Goal: Task Accomplishment & Management: Complete application form

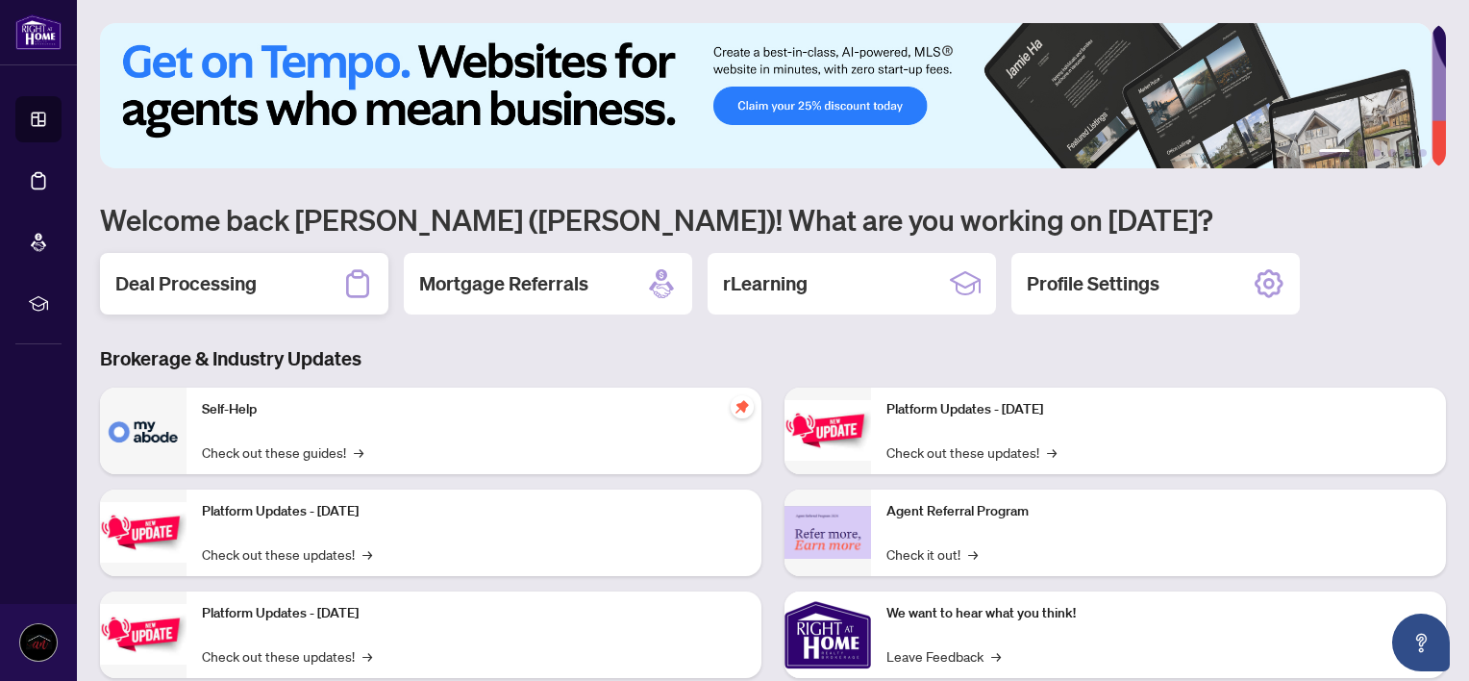
click at [220, 285] on h2 "Deal Processing" at bounding box center [185, 283] width 141 height 27
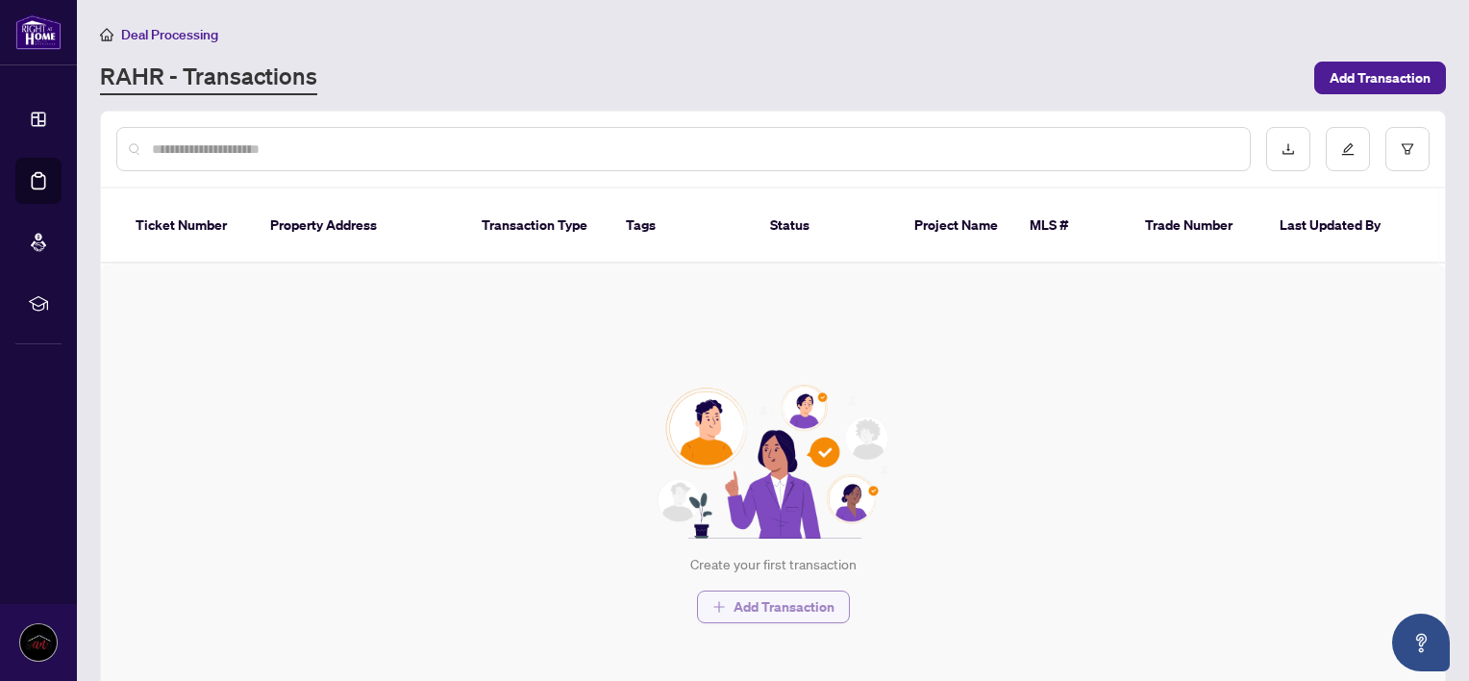
click at [764, 591] on span "Add Transaction" at bounding box center [783, 606] width 101 height 31
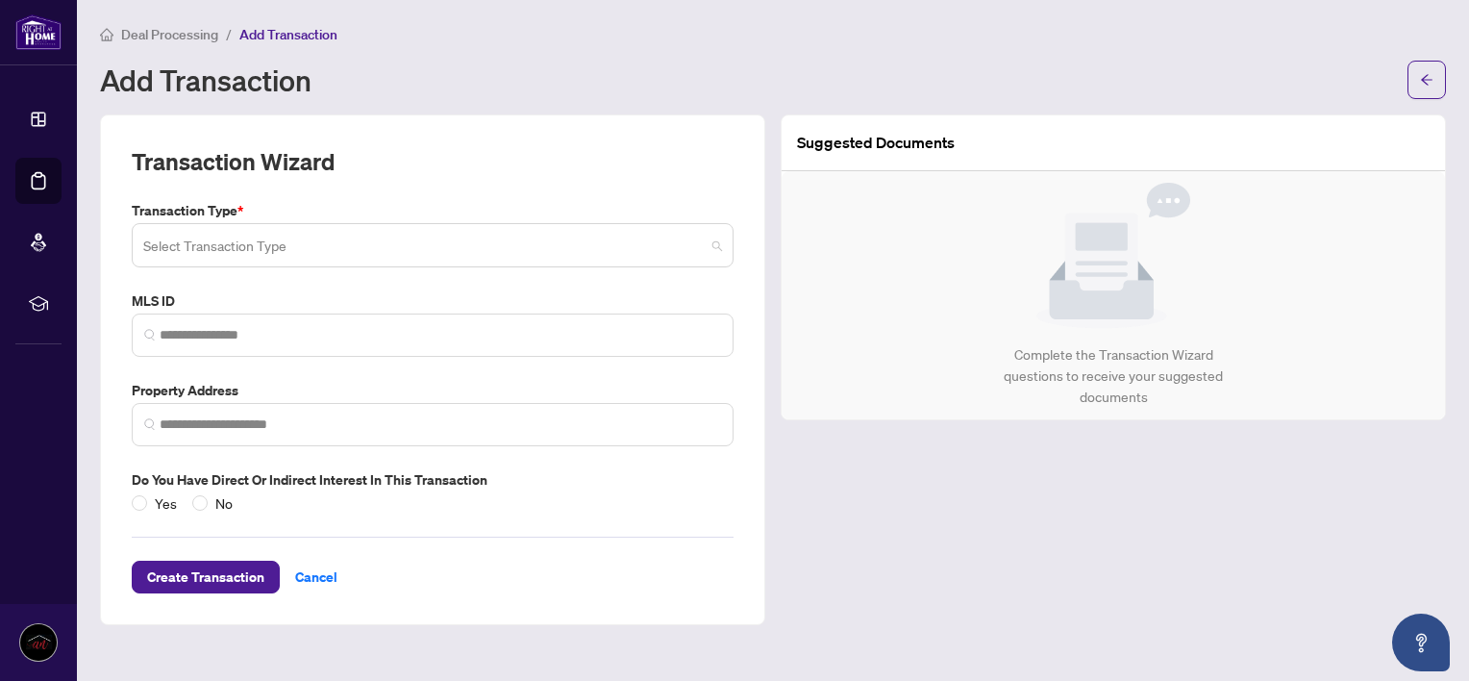
click at [563, 240] on input "search" at bounding box center [423, 248] width 561 height 42
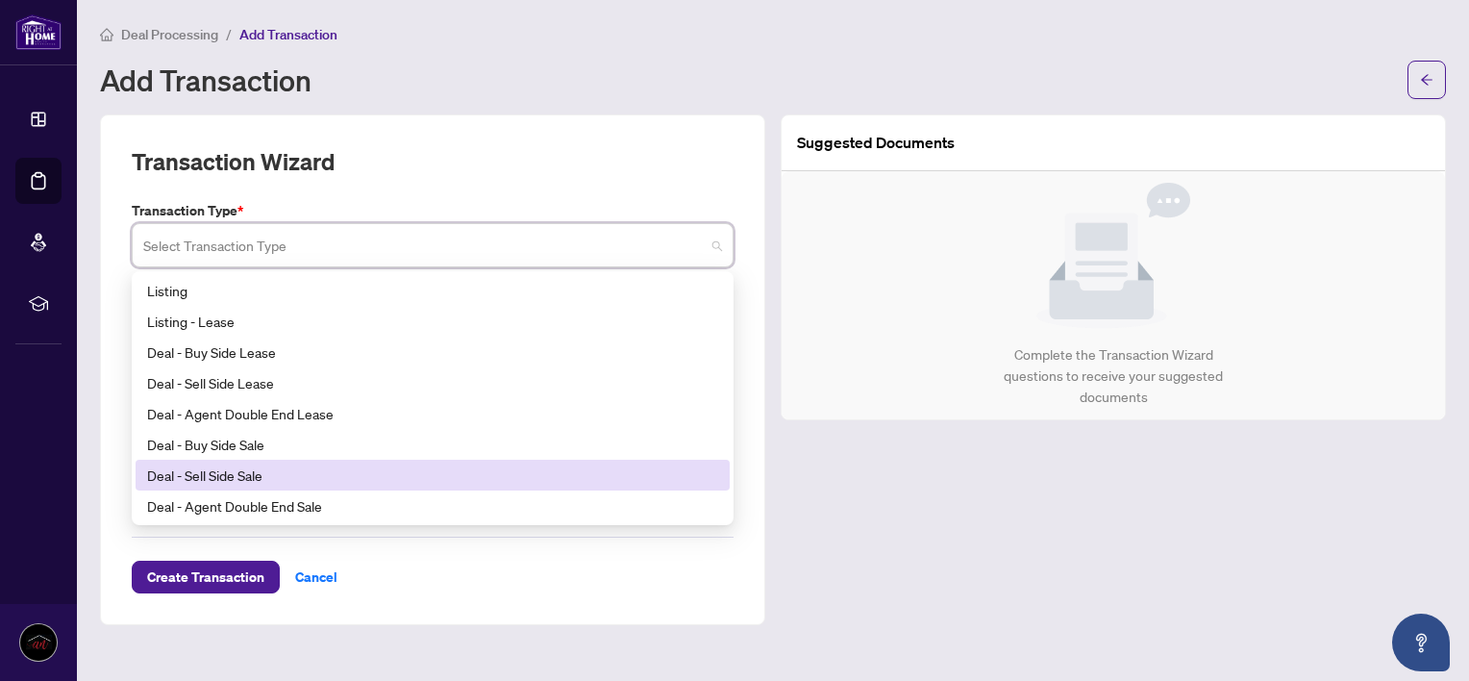
click at [205, 466] on div "Deal - Sell Side Sale" at bounding box center [432, 474] width 571 height 21
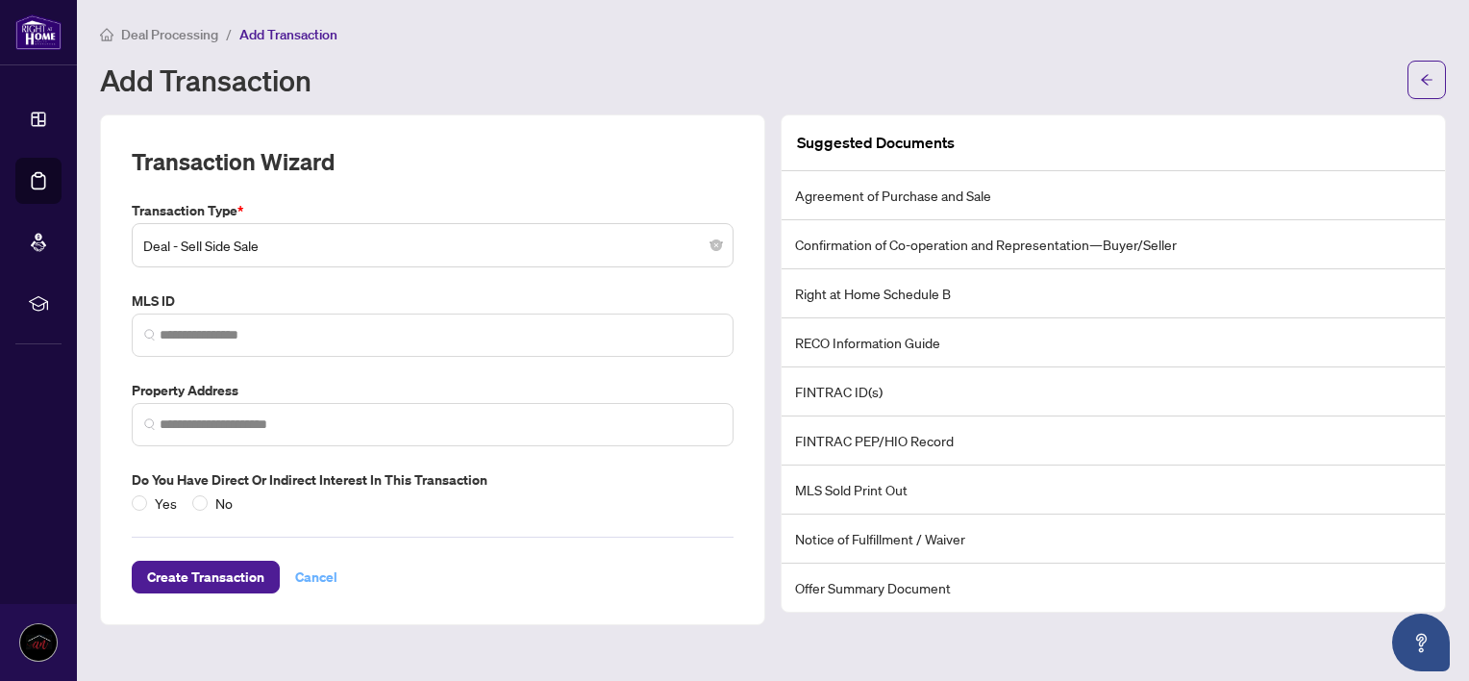
click at [323, 573] on span "Cancel" at bounding box center [316, 576] width 42 height 31
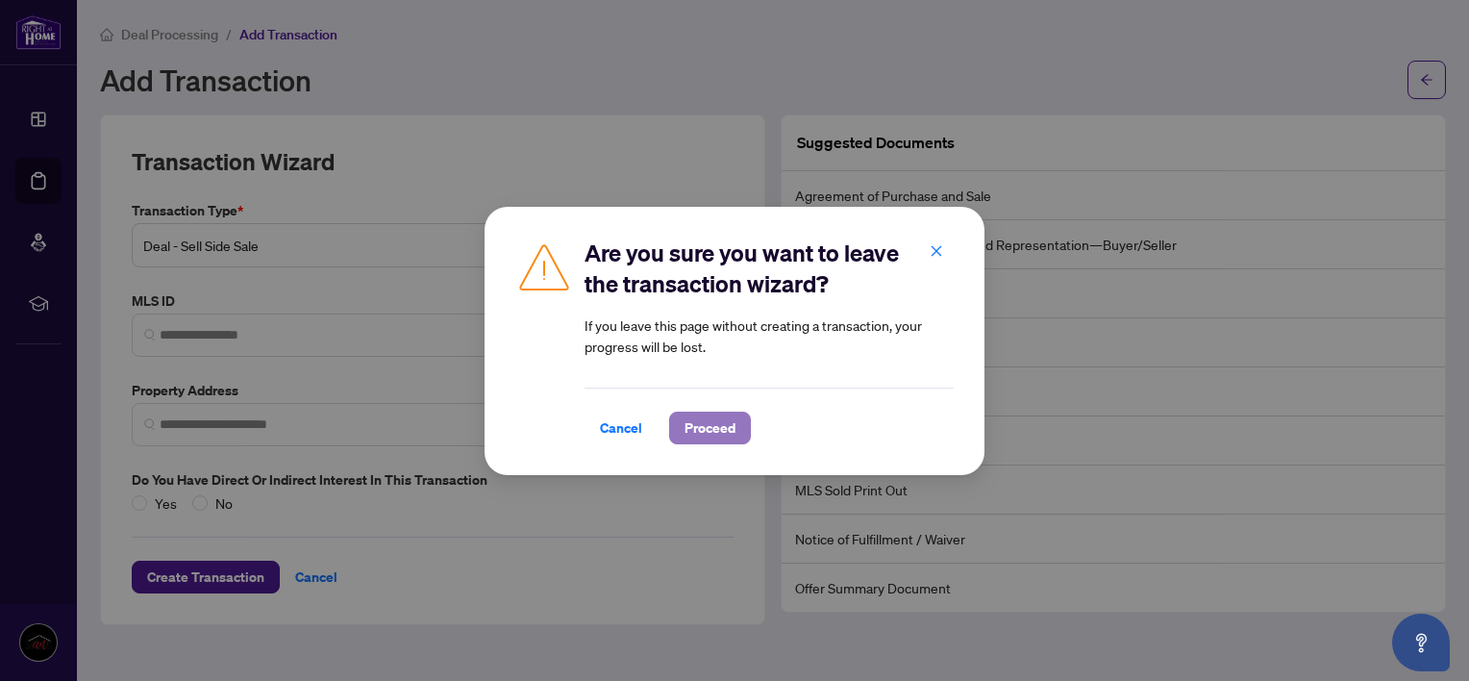
click at [718, 430] on span "Proceed" at bounding box center [709, 427] width 51 height 31
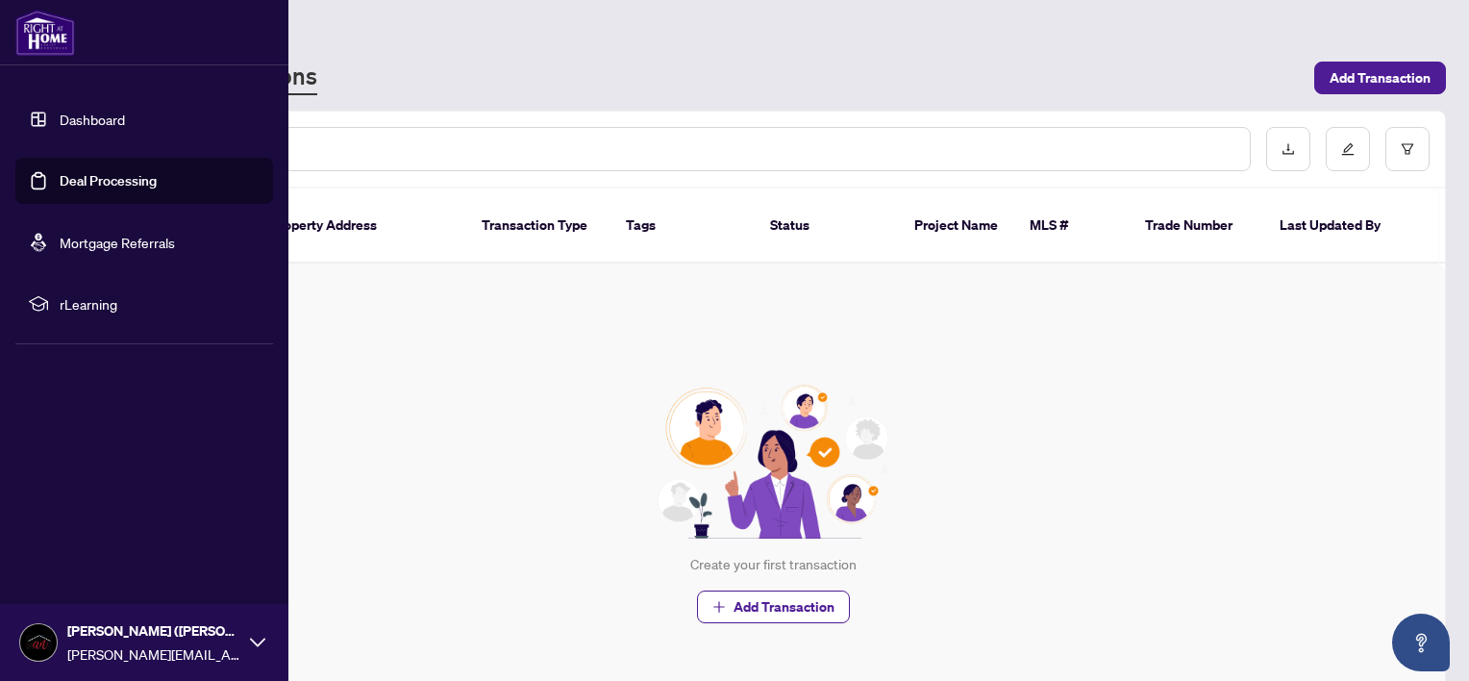
click at [109, 180] on link "Deal Processing" at bounding box center [108, 180] width 97 height 17
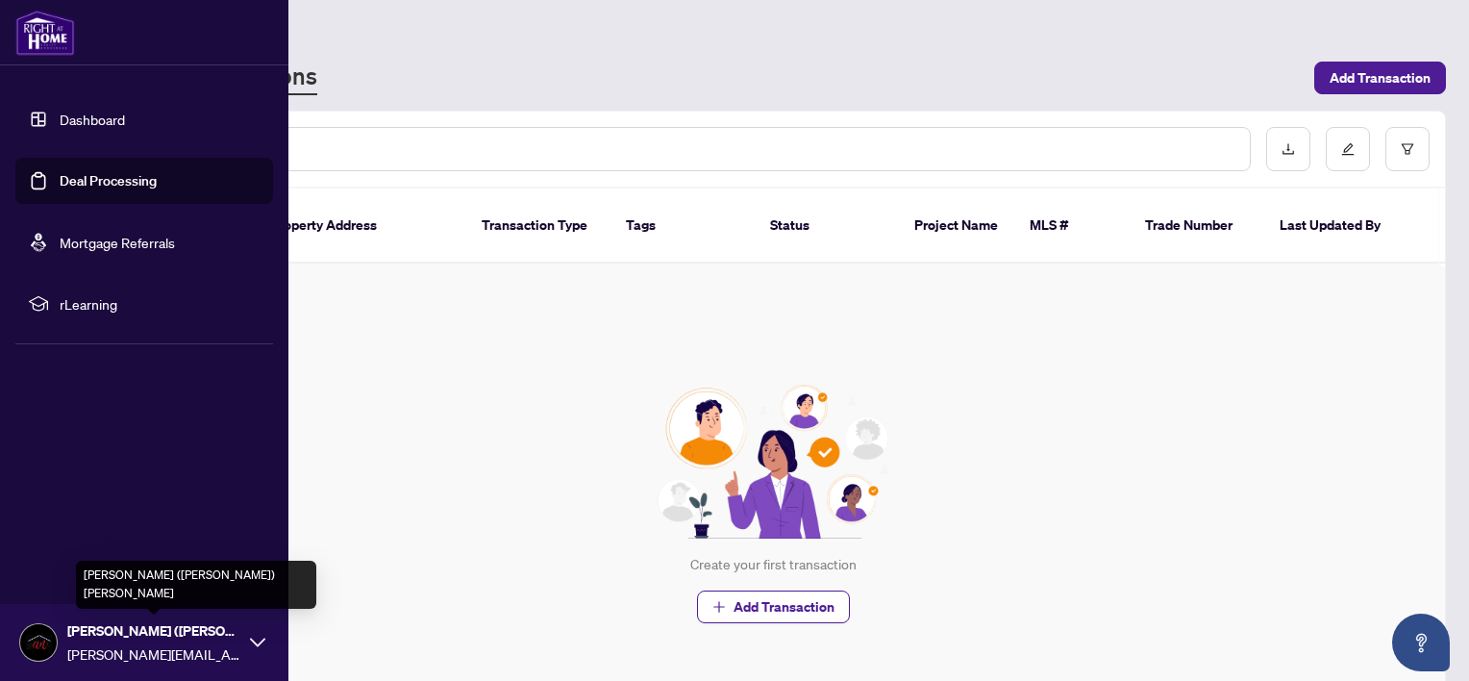
click at [131, 633] on span "[PERSON_NAME] ([PERSON_NAME]) [PERSON_NAME]" at bounding box center [153, 630] width 173 height 21
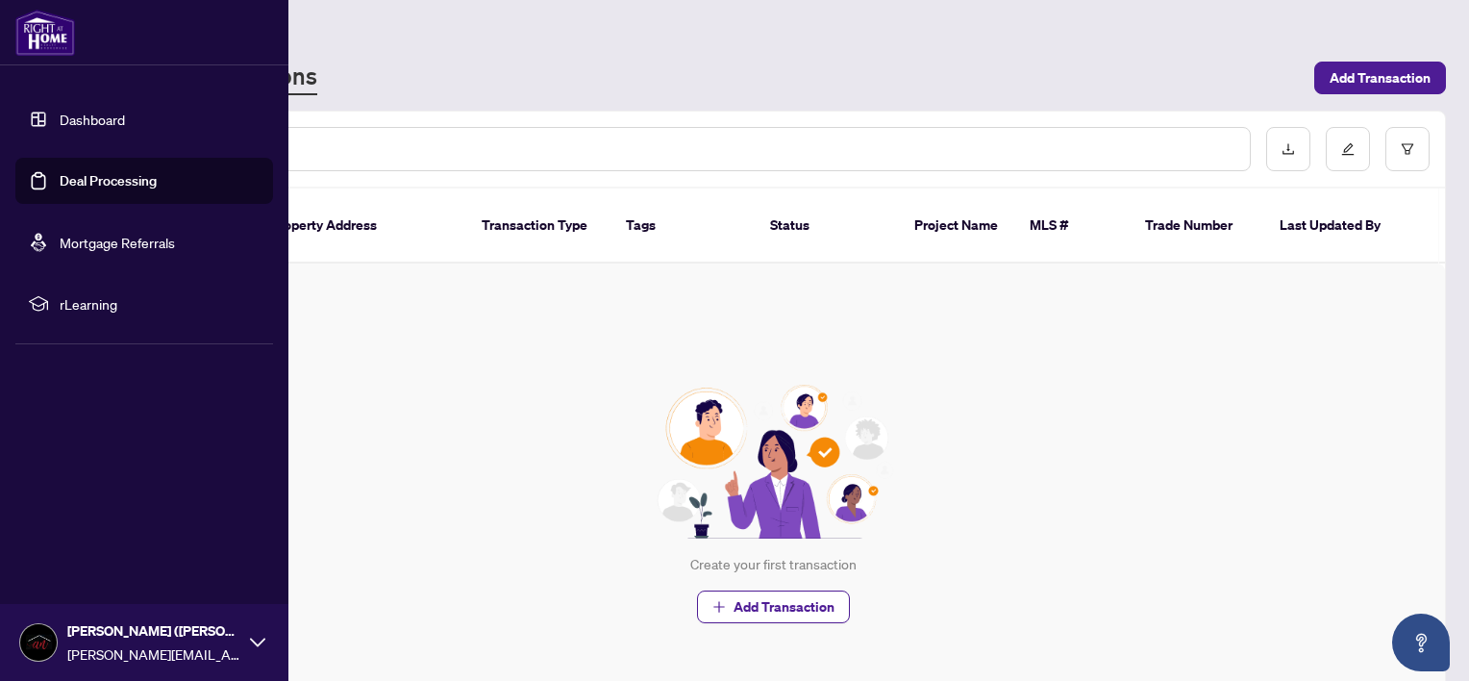
click at [97, 292] on li "rLearning" at bounding box center [144, 304] width 258 height 46
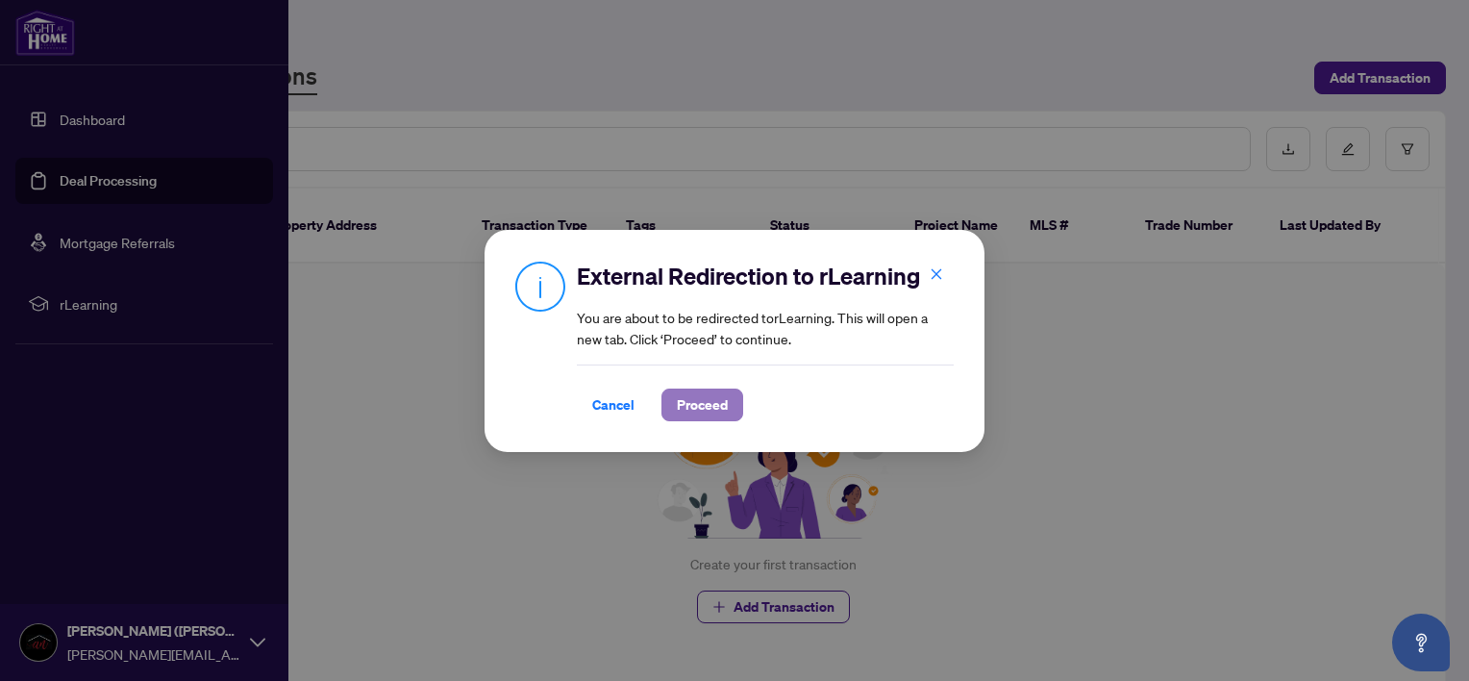
click at [706, 402] on span "Proceed" at bounding box center [702, 404] width 51 height 31
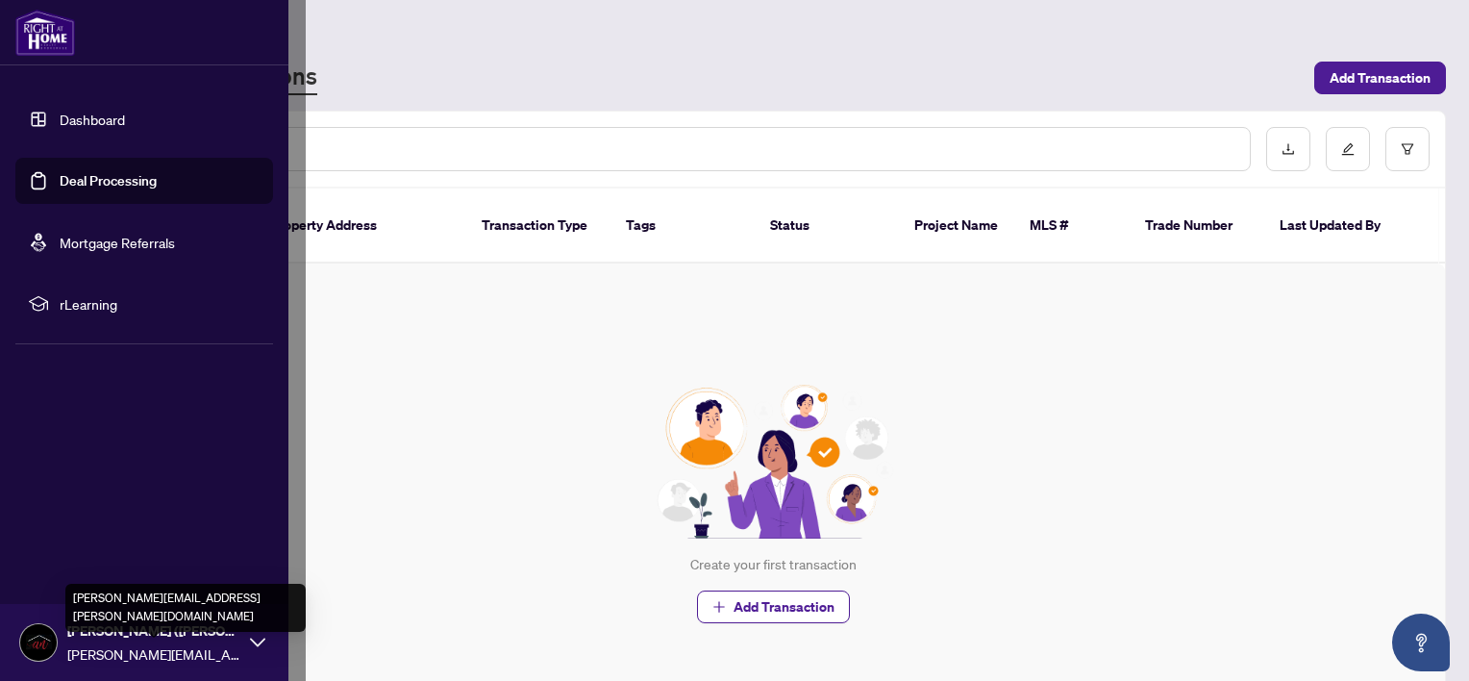
click at [154, 643] on span "[PERSON_NAME][EMAIL_ADDRESS][PERSON_NAME][DOMAIN_NAME]" at bounding box center [153, 653] width 173 height 21
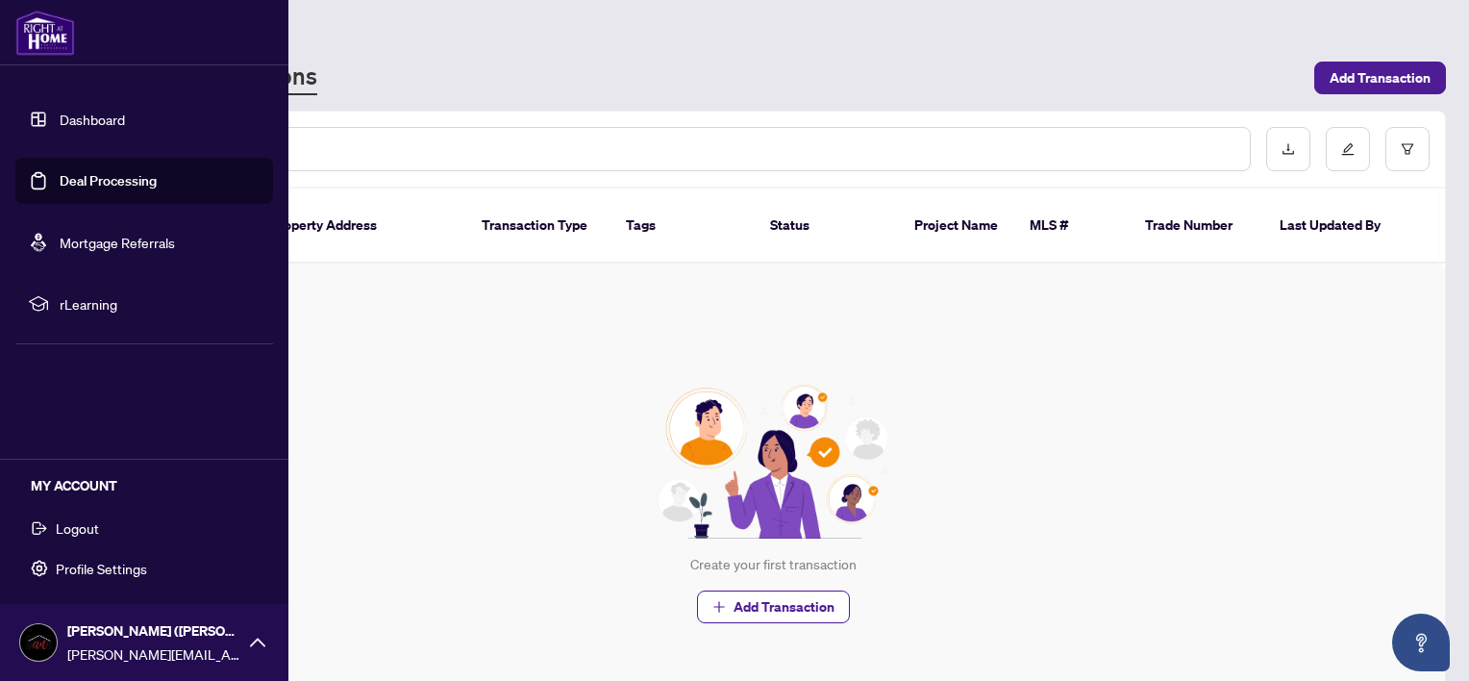
click at [90, 534] on span "Logout" at bounding box center [77, 527] width 43 height 31
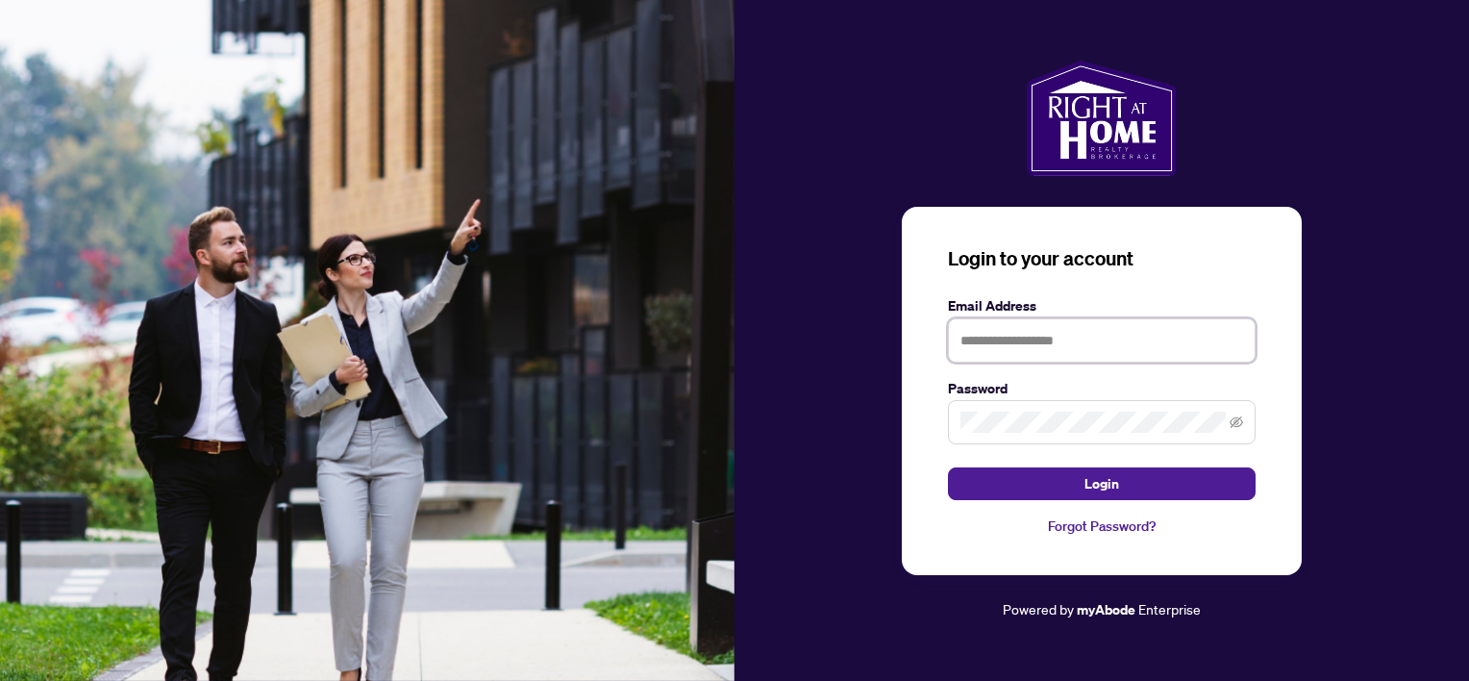
click at [1050, 342] on input "text" at bounding box center [1102, 340] width 308 height 44
type input "**********"
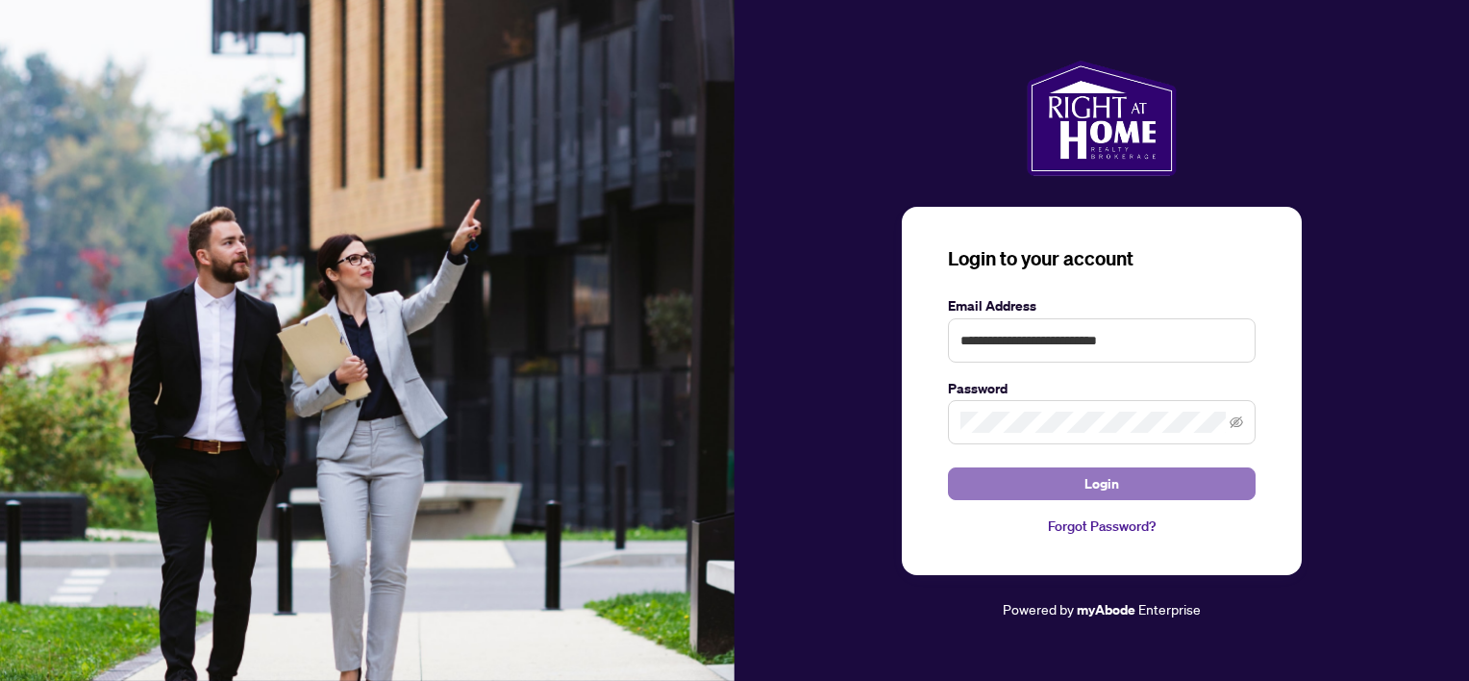
click at [1101, 482] on span "Login" at bounding box center [1101, 483] width 35 height 31
click at [1095, 488] on span "Login" at bounding box center [1101, 483] width 35 height 31
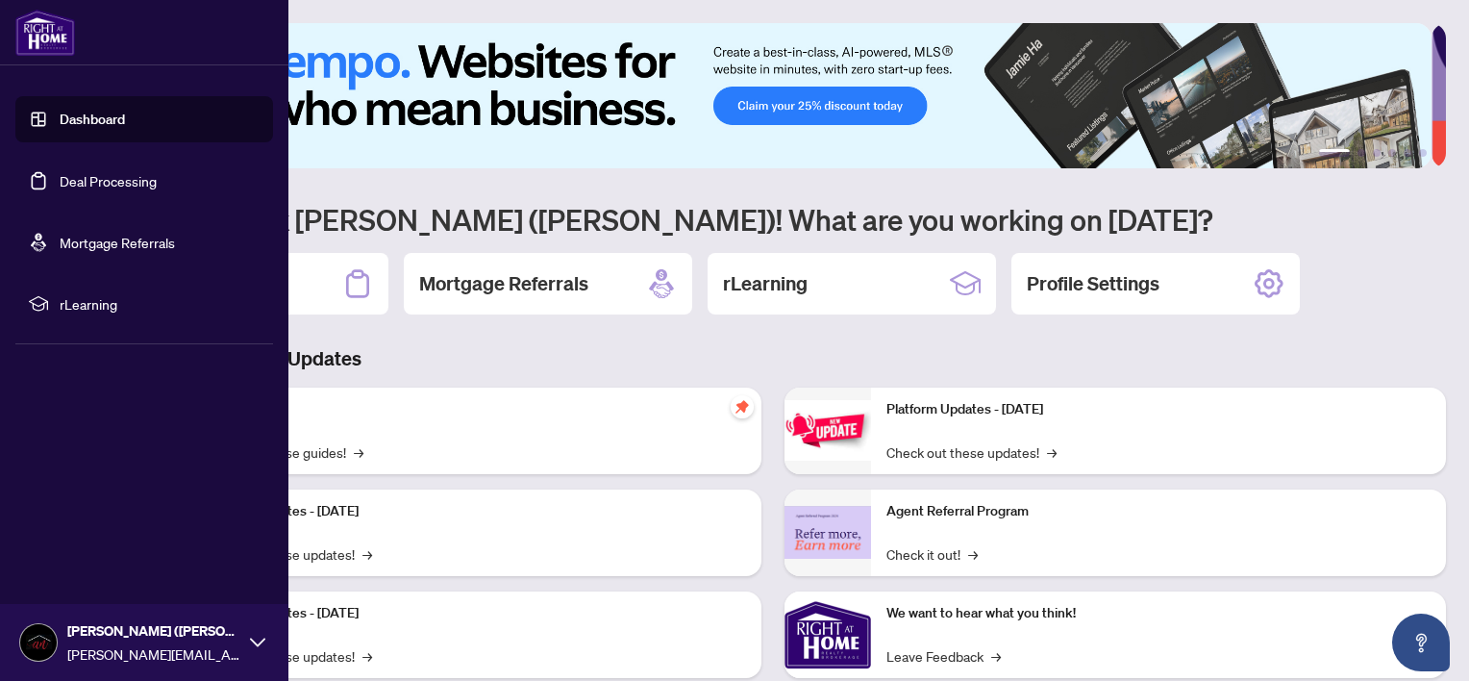
click at [258, 638] on icon at bounding box center [257, 641] width 15 height 15
click at [258, 638] on icon at bounding box center [257, 641] width 15 height 9
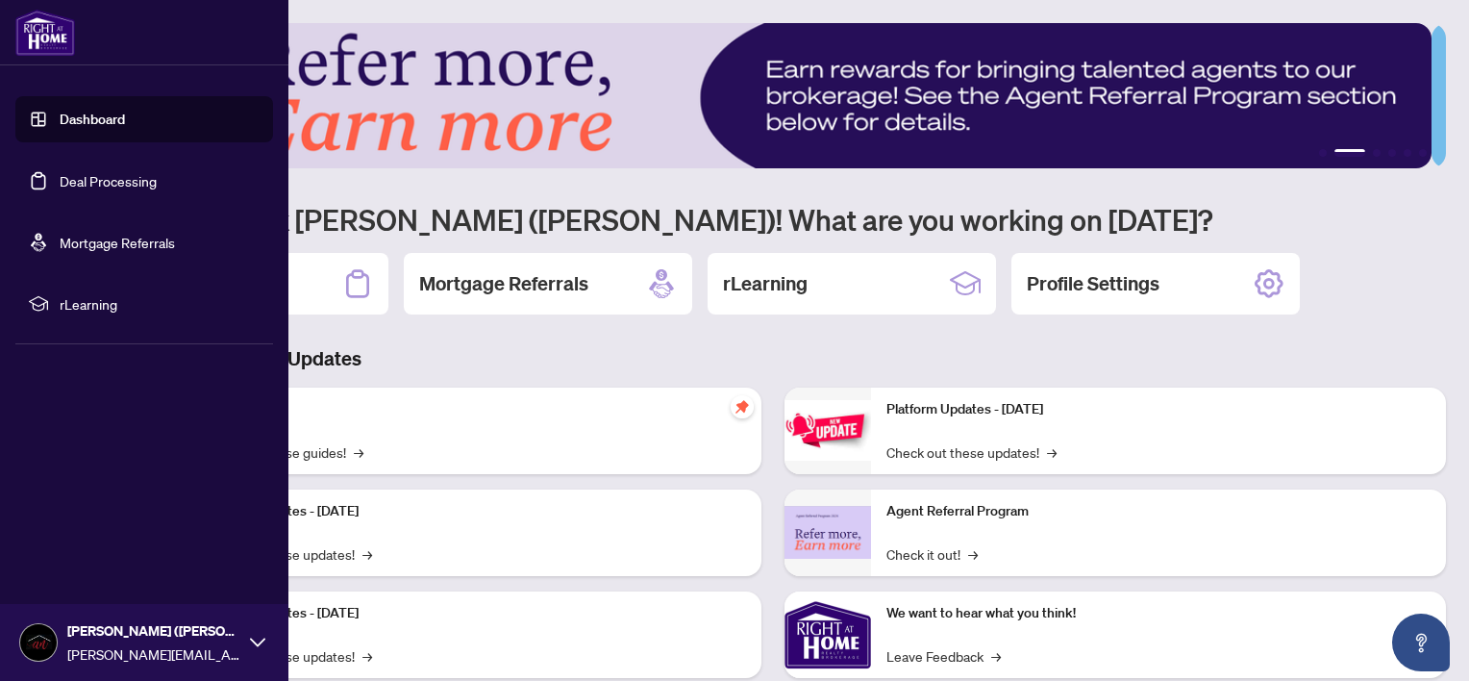
click at [97, 119] on link "Dashboard" at bounding box center [92, 119] width 65 height 17
click at [111, 302] on span "rLearning" at bounding box center [160, 303] width 200 height 21
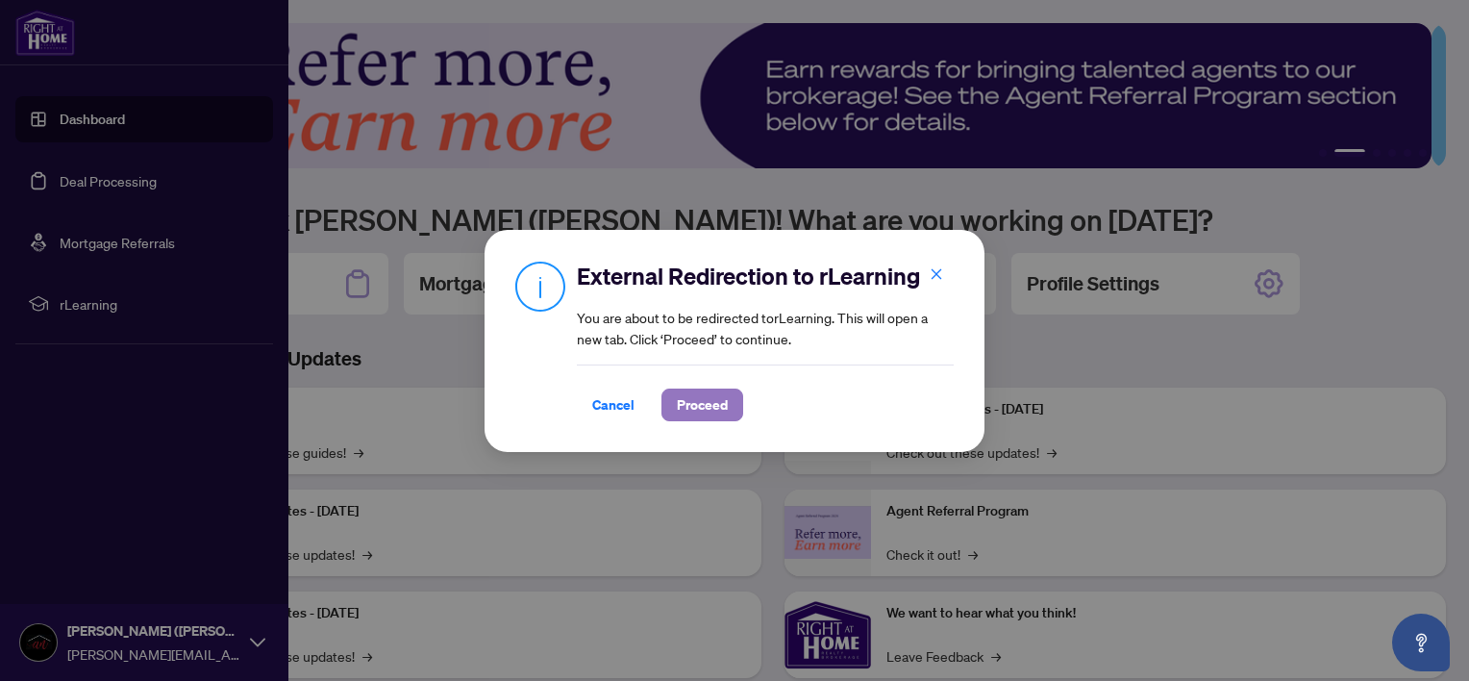
click at [727, 404] on span "Proceed" at bounding box center [702, 404] width 51 height 31
